Goal: Obtain resource: Download file/media

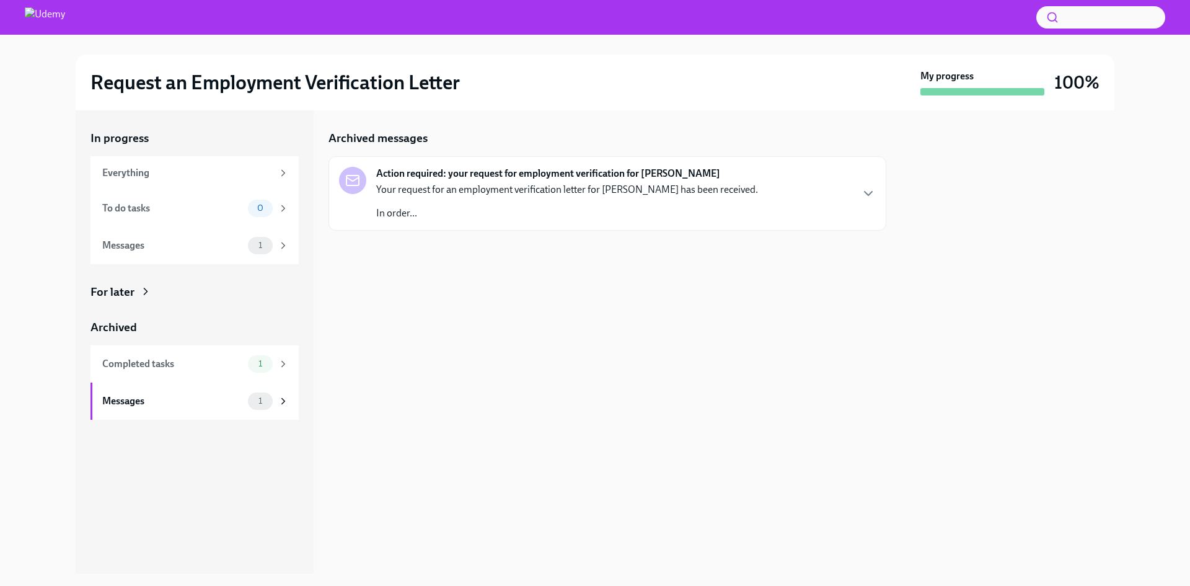
click at [856, 190] on div "Action required: your request for employment verification for [PERSON_NAME] You…" at bounding box center [607, 193] width 537 height 53
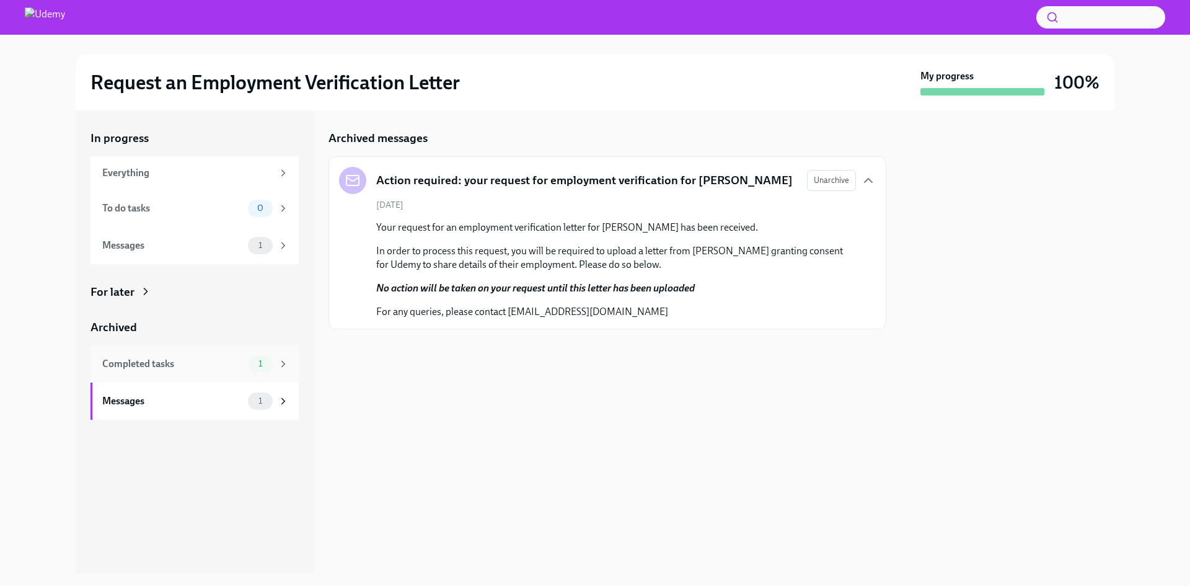
click at [168, 358] on div "Completed tasks" at bounding box center [172, 364] width 141 height 14
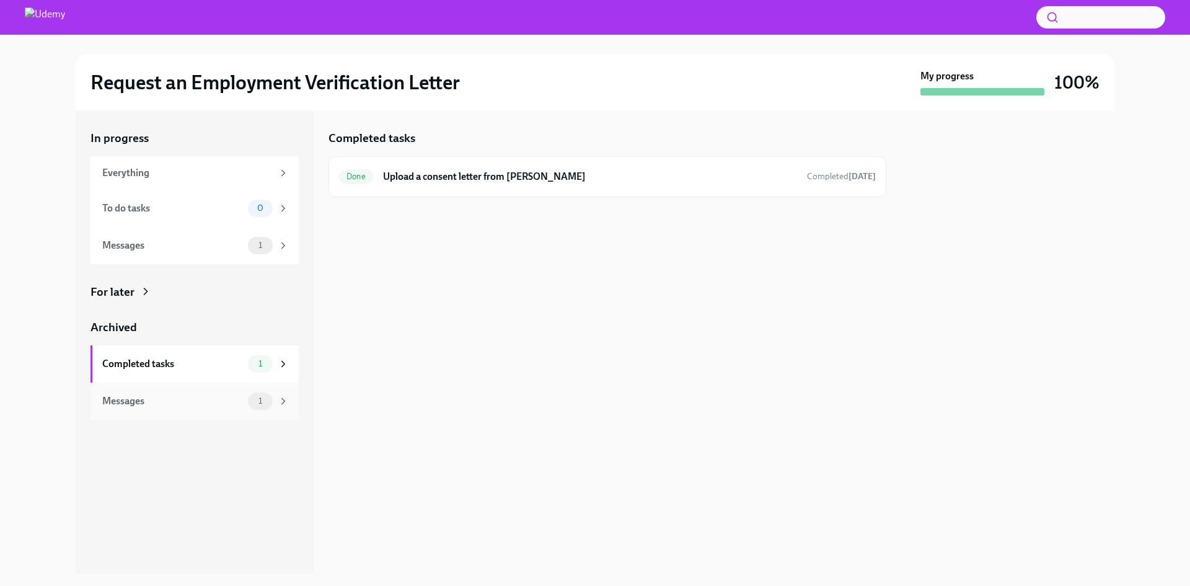
click at [152, 392] on div "Messages 1" at bounding box center [195, 400] width 186 height 17
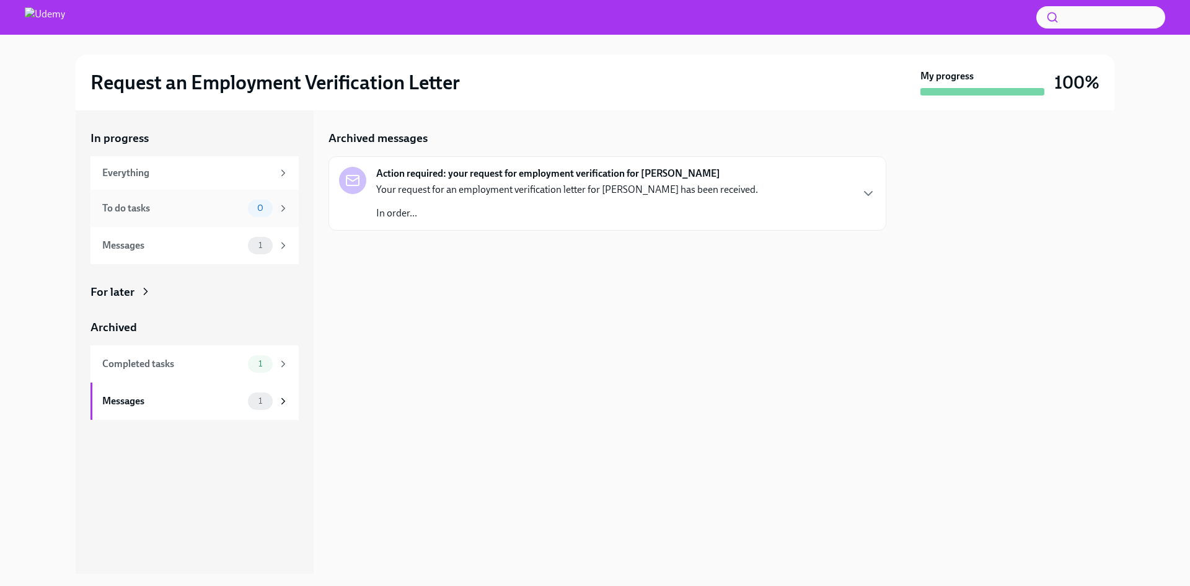
click at [143, 209] on div "To do tasks" at bounding box center [172, 208] width 141 height 14
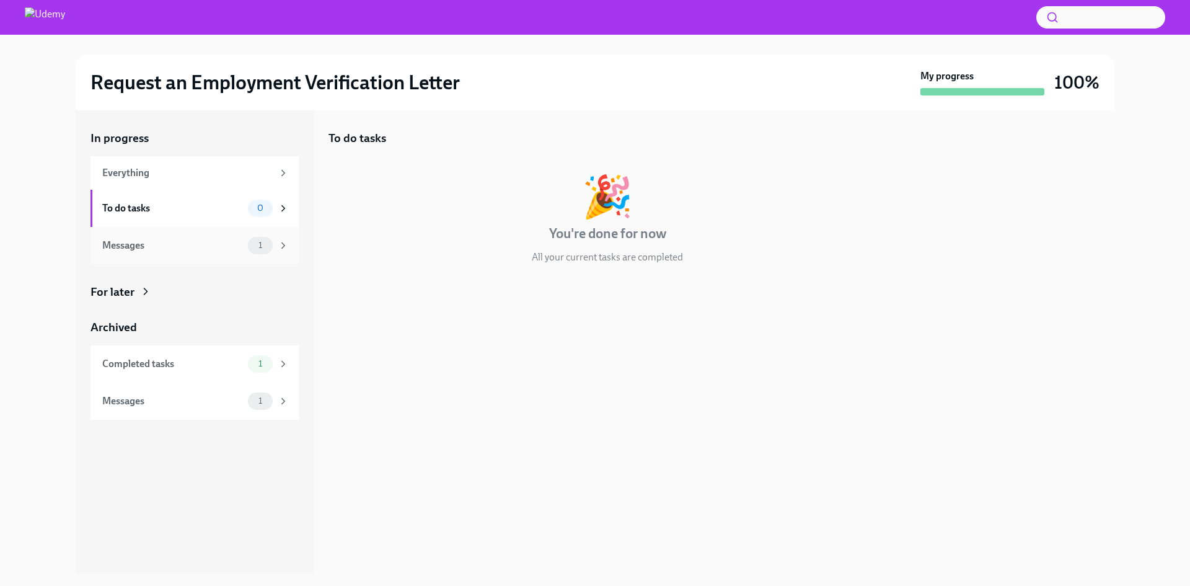
click at [144, 253] on div "Messages 1" at bounding box center [195, 245] width 186 height 17
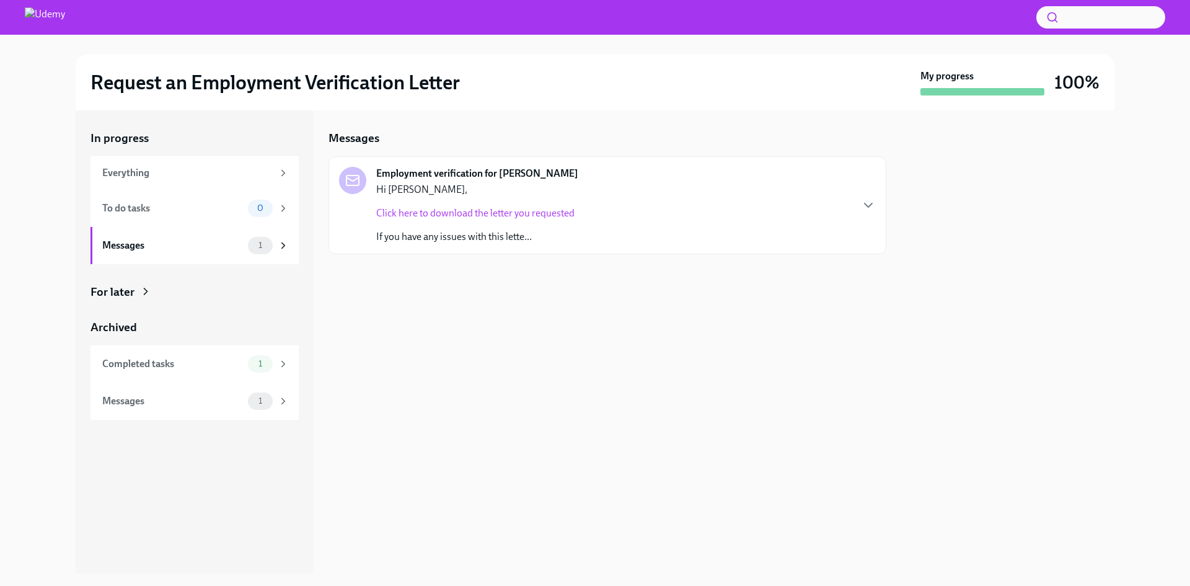
click at [537, 214] on link "Click here to download the letter you requested" at bounding box center [475, 213] width 198 height 12
